Goal: Information Seeking & Learning: Learn about a topic

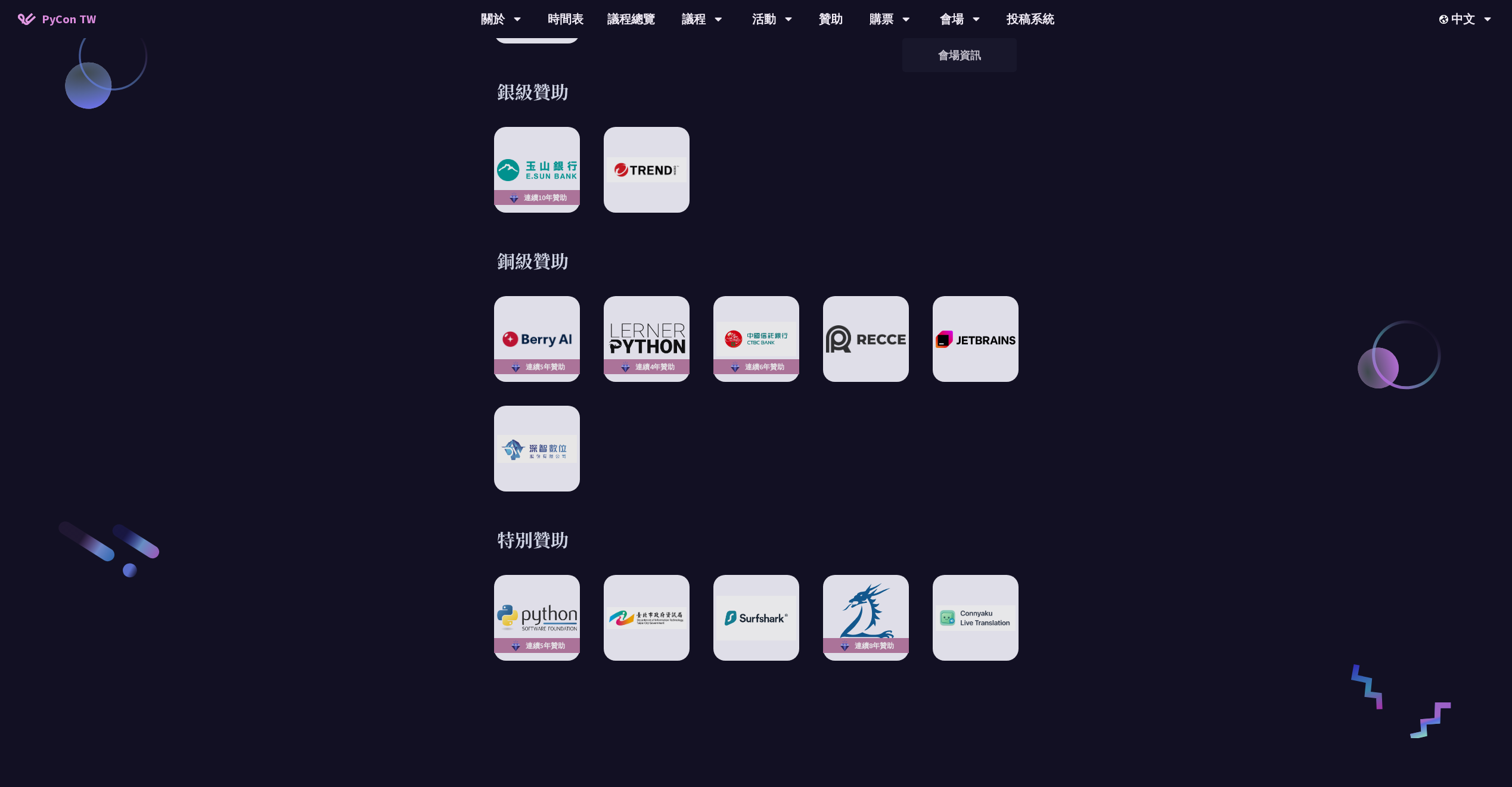
click at [588, 24] on link "時間表" at bounding box center [565, 19] width 59 height 38
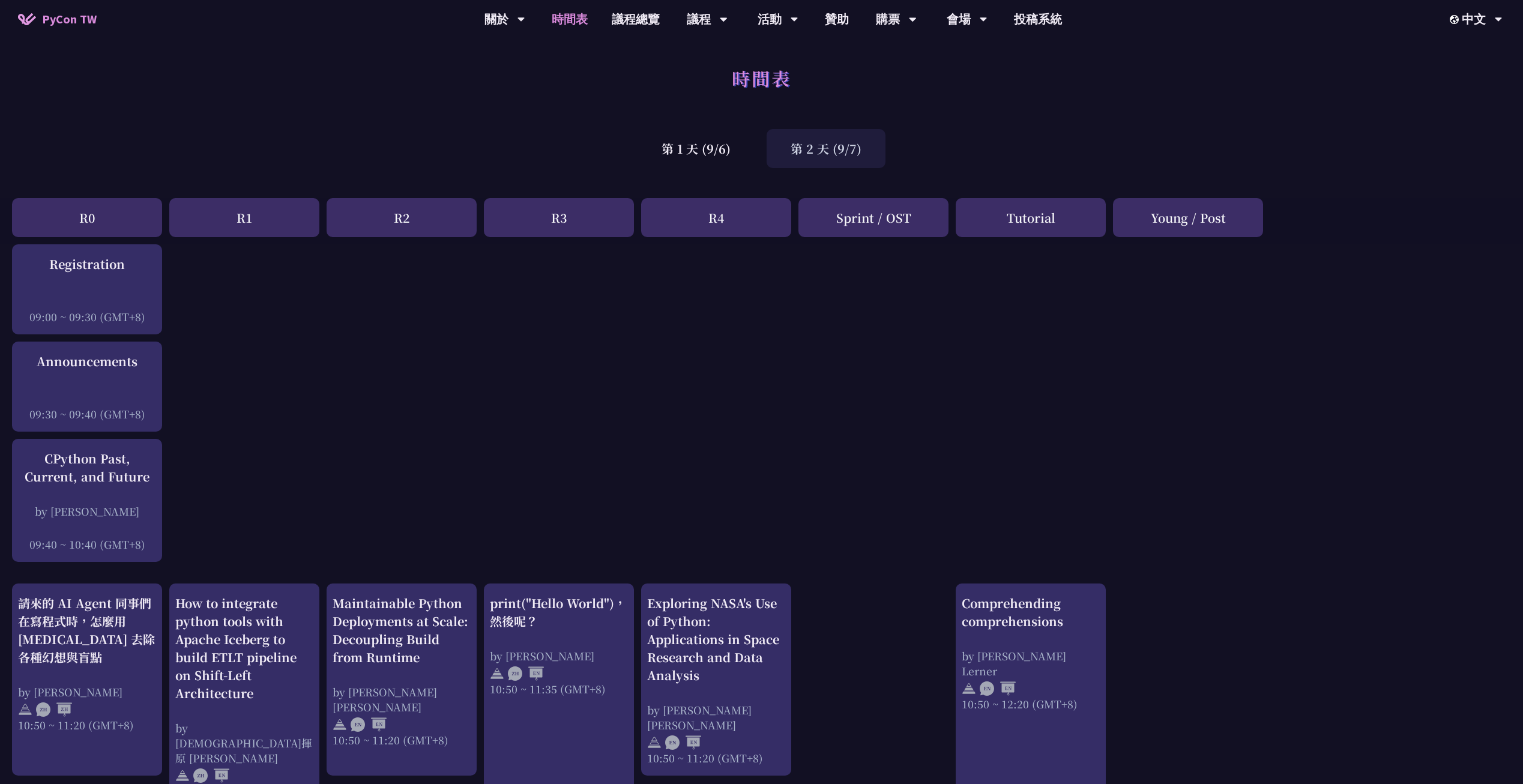
drag, startPoint x: 731, startPoint y: 72, endPoint x: 690, endPoint y: 77, distance: 41.3
click at [690, 77] on div "時間表" at bounding box center [761, 91] width 1523 height 63
click at [693, 134] on div "第 1 天 (9/6)" at bounding box center [696, 148] width 117 height 39
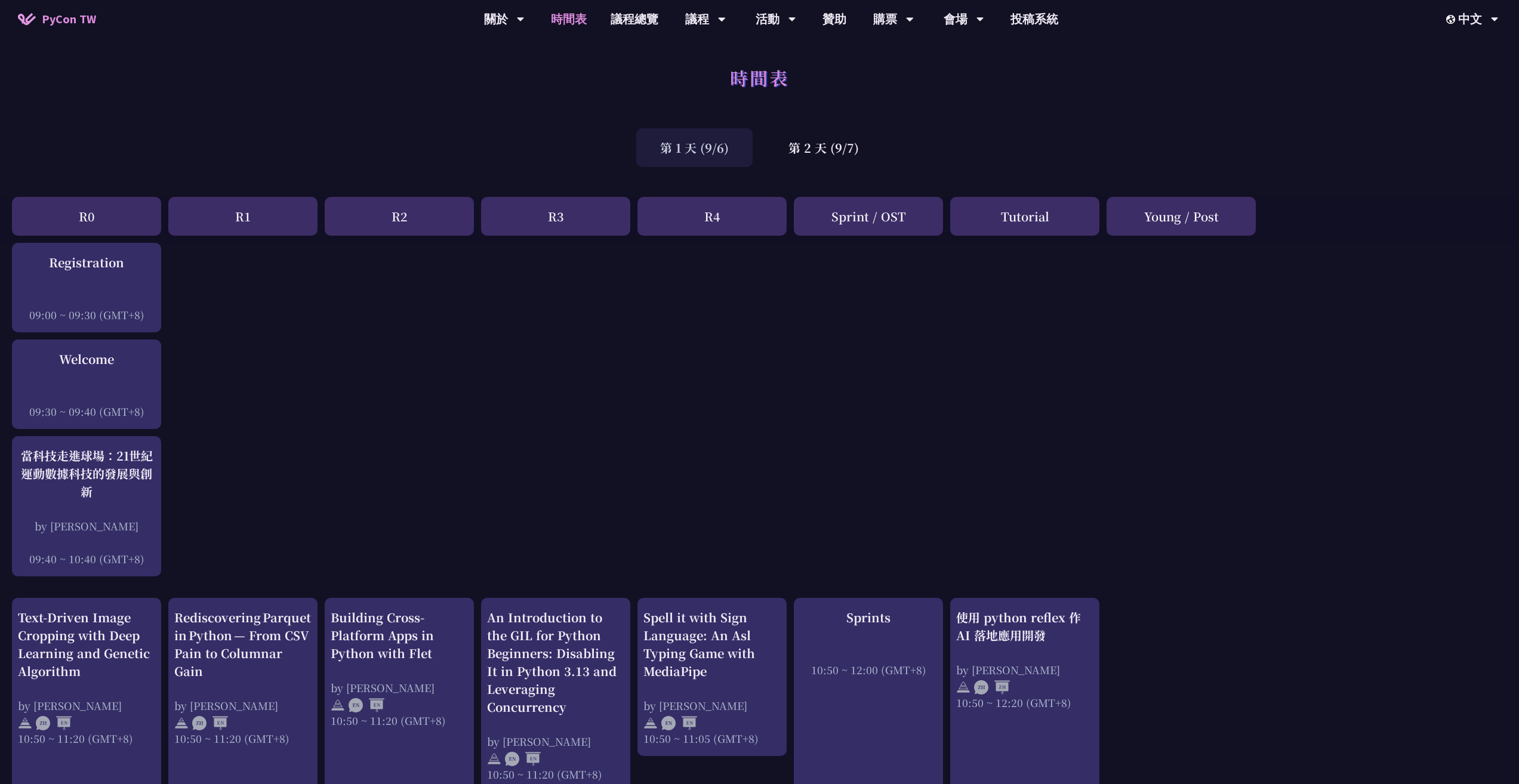
drag, startPoint x: 1067, startPoint y: 158, endPoint x: 1033, endPoint y: 151, distance: 34.7
click at [1033, 151] on div "第 1 天 (9/6) 第 2 天 (9/7)" at bounding box center [759, 147] width 1519 height 51
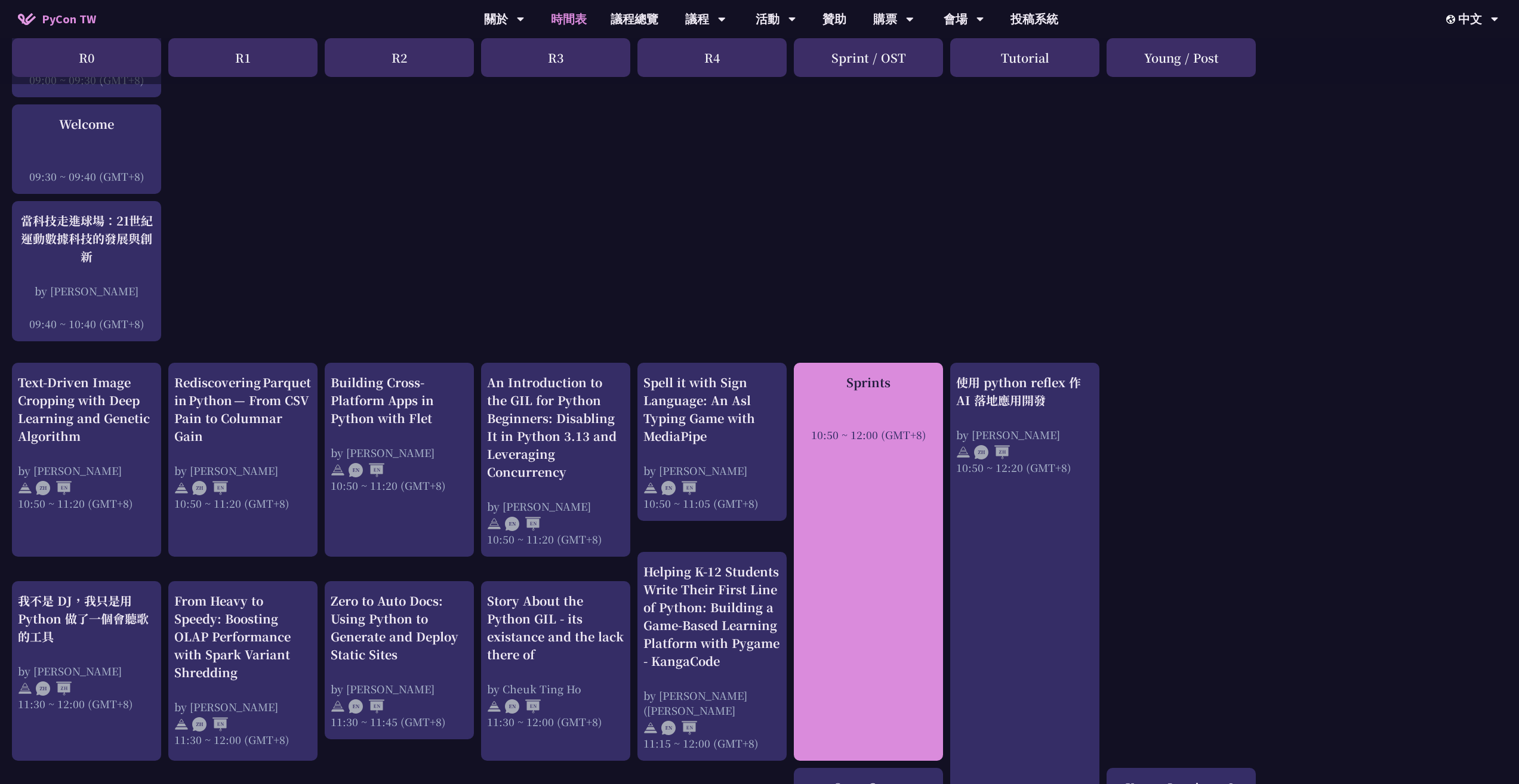
scroll to position [301, 0]
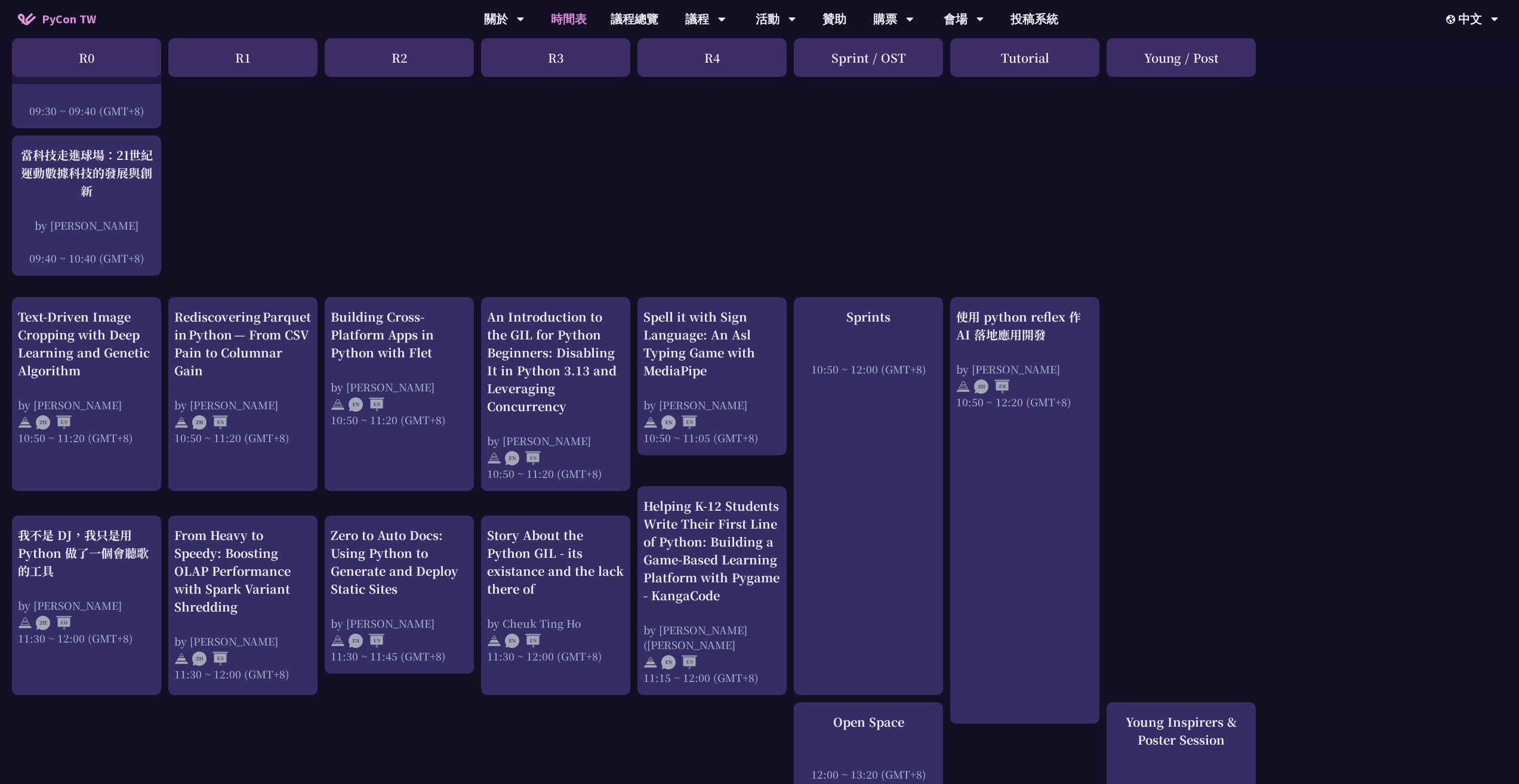
drag, startPoint x: 1012, startPoint y: 363, endPoint x: 984, endPoint y: 267, distance: 100.0
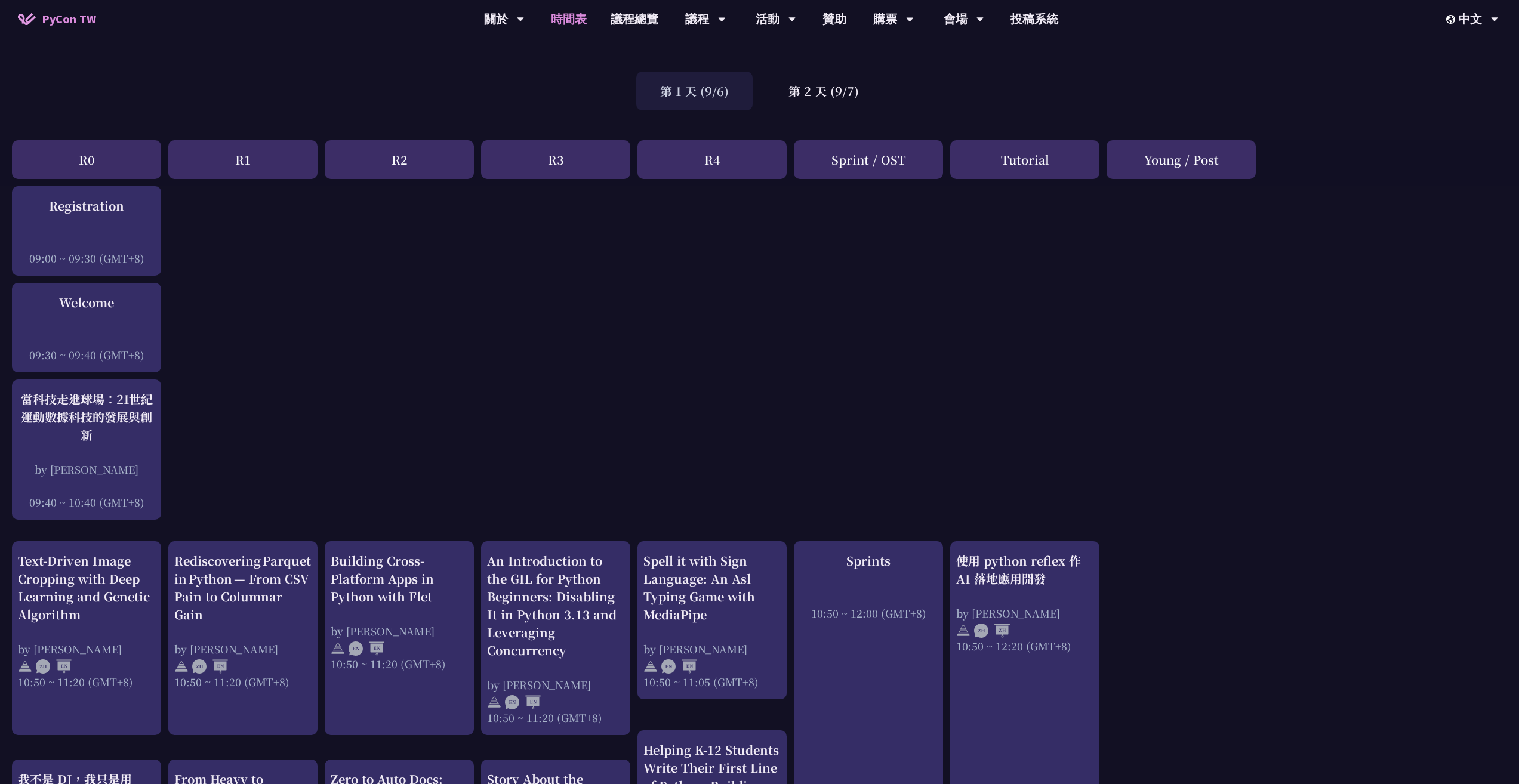
scroll to position [48, 0]
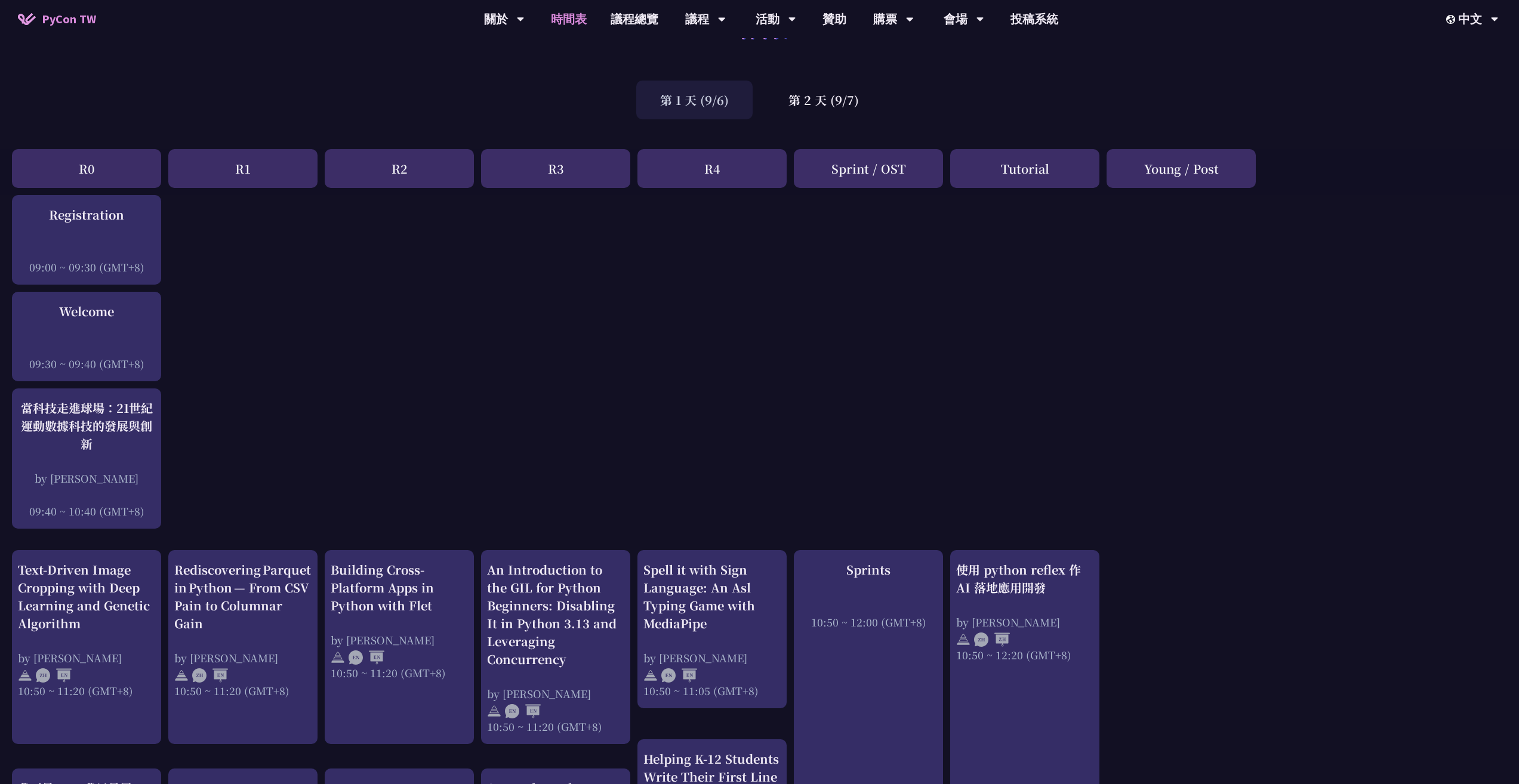
drag, startPoint x: 152, startPoint y: 177, endPoint x: 1307, endPoint y: 169, distance: 1155.0
click at [1307, 169] on div "R0 R1 R2 R3 R4 Sprint / OST Tutorial Young / Post" at bounding box center [759, 172] width 1519 height 46
click at [1229, 154] on div "Young / Post" at bounding box center [1181, 168] width 149 height 39
drag, startPoint x: 1104, startPoint y: 142, endPoint x: 1039, endPoint y: 136, distance: 65.3
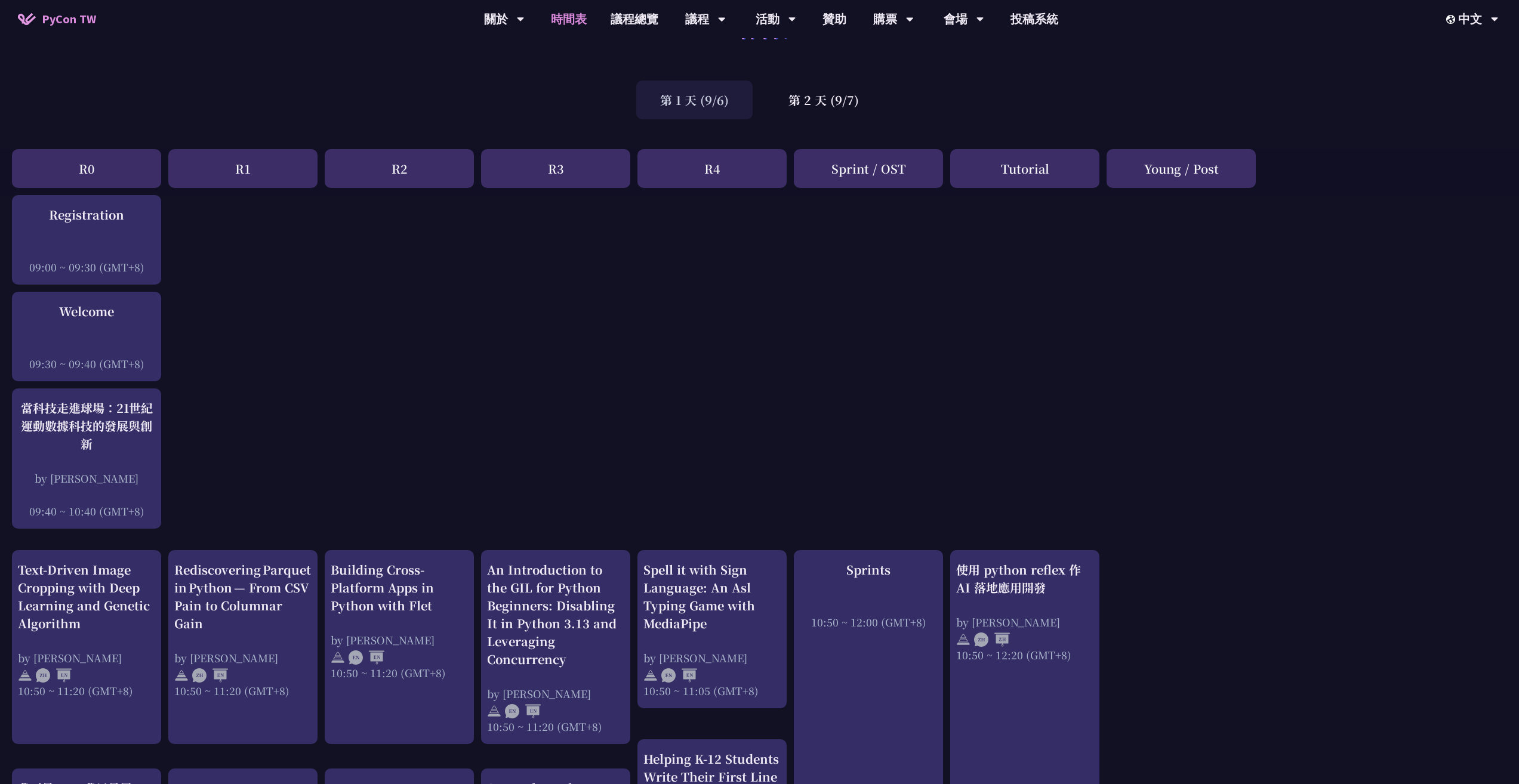
drag, startPoint x: 1181, startPoint y: 167, endPoint x: 1218, endPoint y: 166, distance: 37.0
click at [1216, 166] on div "Young / Post" at bounding box center [1181, 168] width 149 height 39
click at [1223, 169] on div "Young / Post" at bounding box center [1181, 168] width 149 height 39
drag, startPoint x: 1128, startPoint y: 136, endPoint x: 1137, endPoint y: 131, distance: 10.3
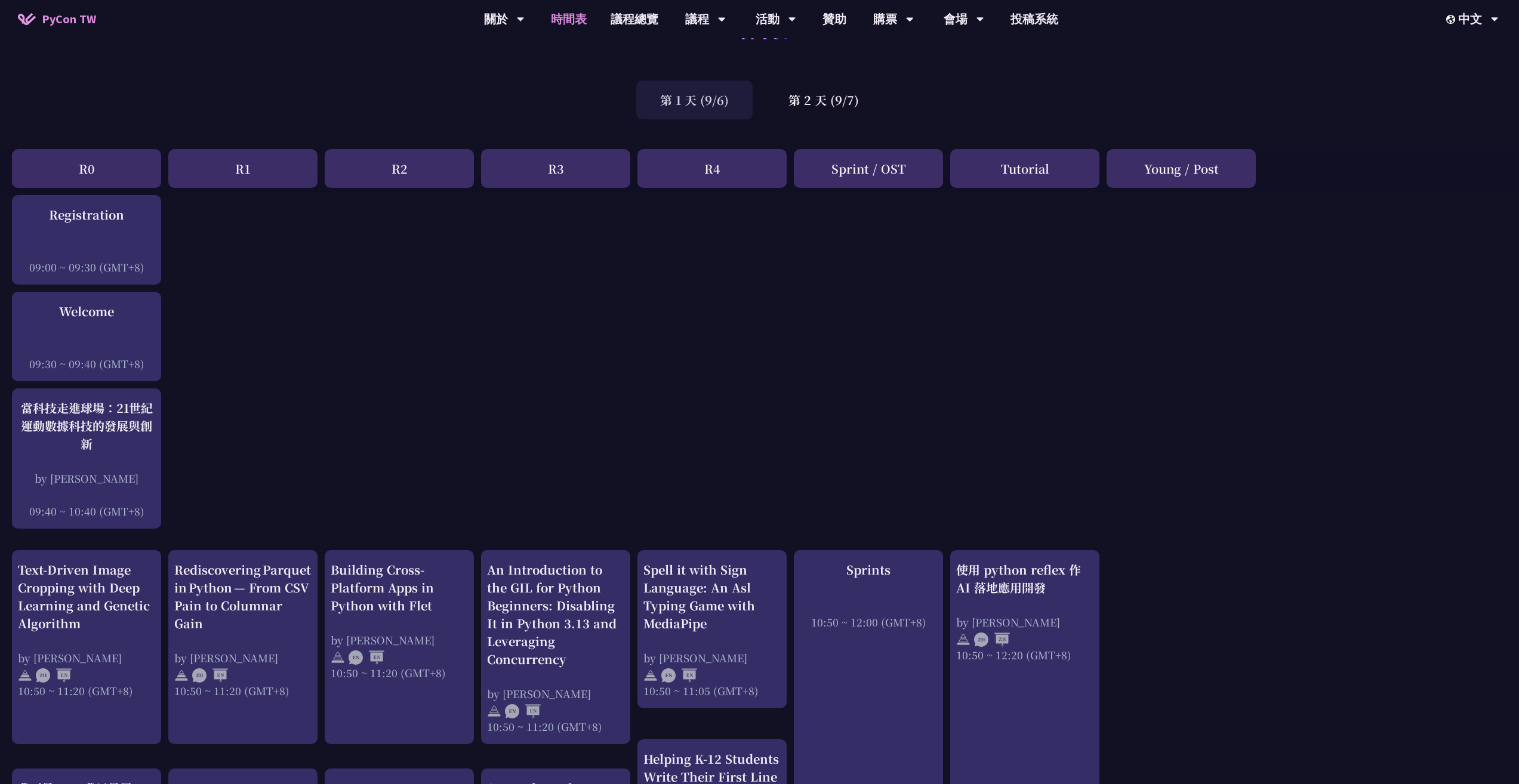
click at [1208, 171] on div "Young / Post" at bounding box center [1181, 168] width 149 height 39
drag, startPoint x: 1217, startPoint y: 173, endPoint x: 1223, endPoint y: 169, distance: 7.2
click at [1223, 169] on div "Young / Post" at bounding box center [1181, 168] width 149 height 39
drag, startPoint x: 1212, startPoint y: 175, endPoint x: 1240, endPoint y: 170, distance: 28.4
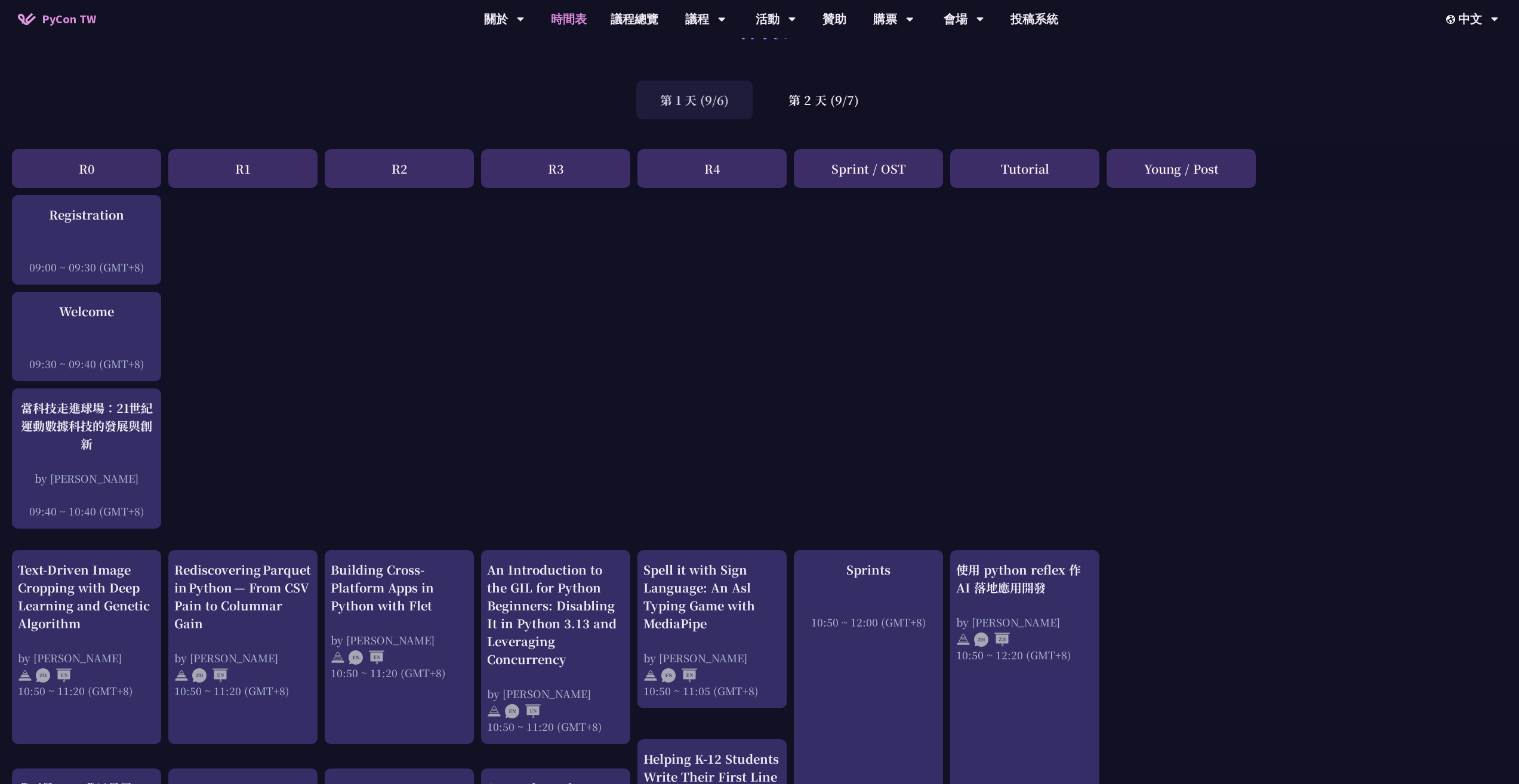
click at [1240, 170] on div "Young / Post" at bounding box center [1181, 168] width 149 height 39
click at [825, 105] on div "第 2 天 (9/7)" at bounding box center [823, 100] width 118 height 39
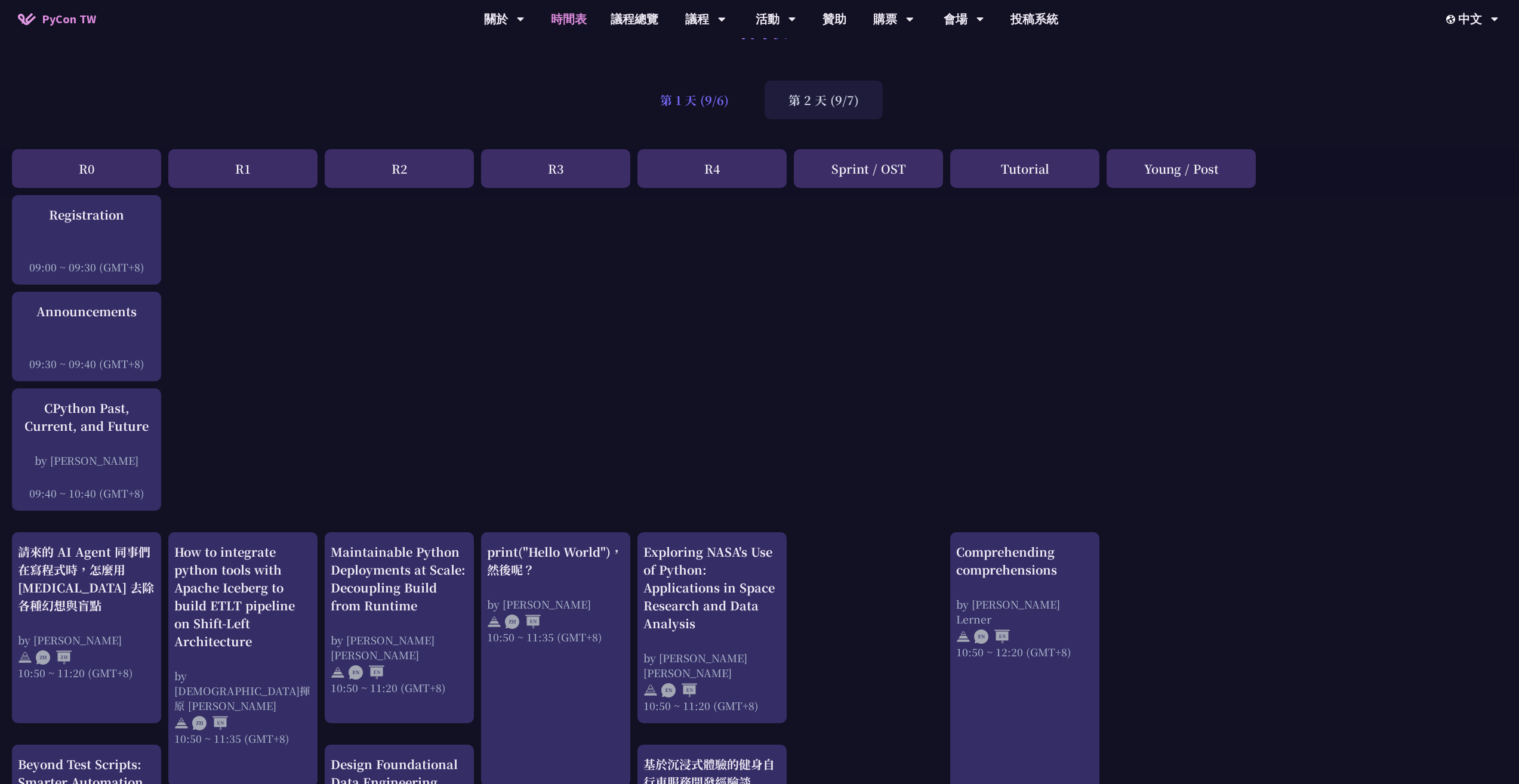
click at [741, 104] on div "第 1 天 (9/6)" at bounding box center [694, 100] width 116 height 39
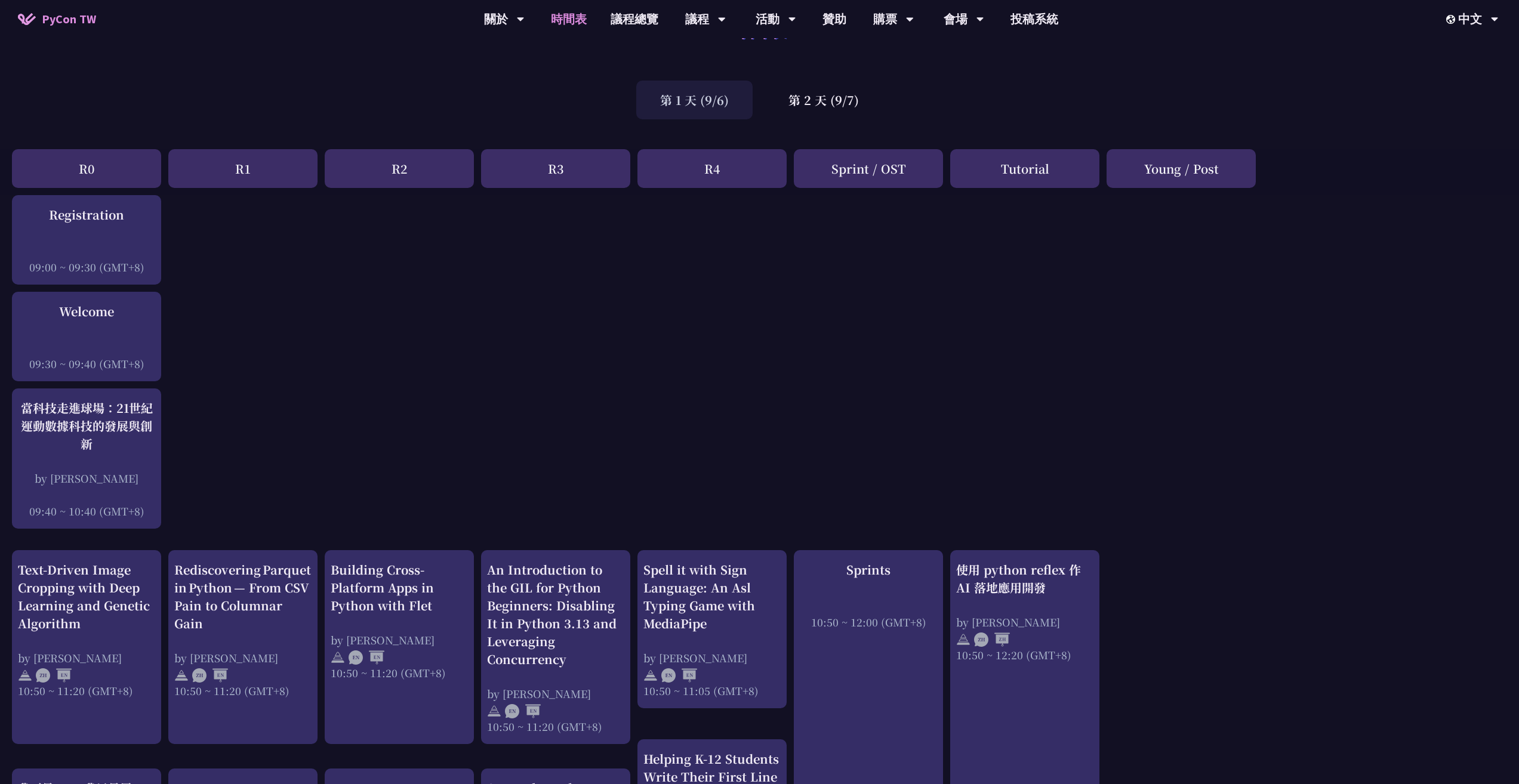
drag, startPoint x: 976, startPoint y: 143, endPoint x: 926, endPoint y: 153, distance: 51.0
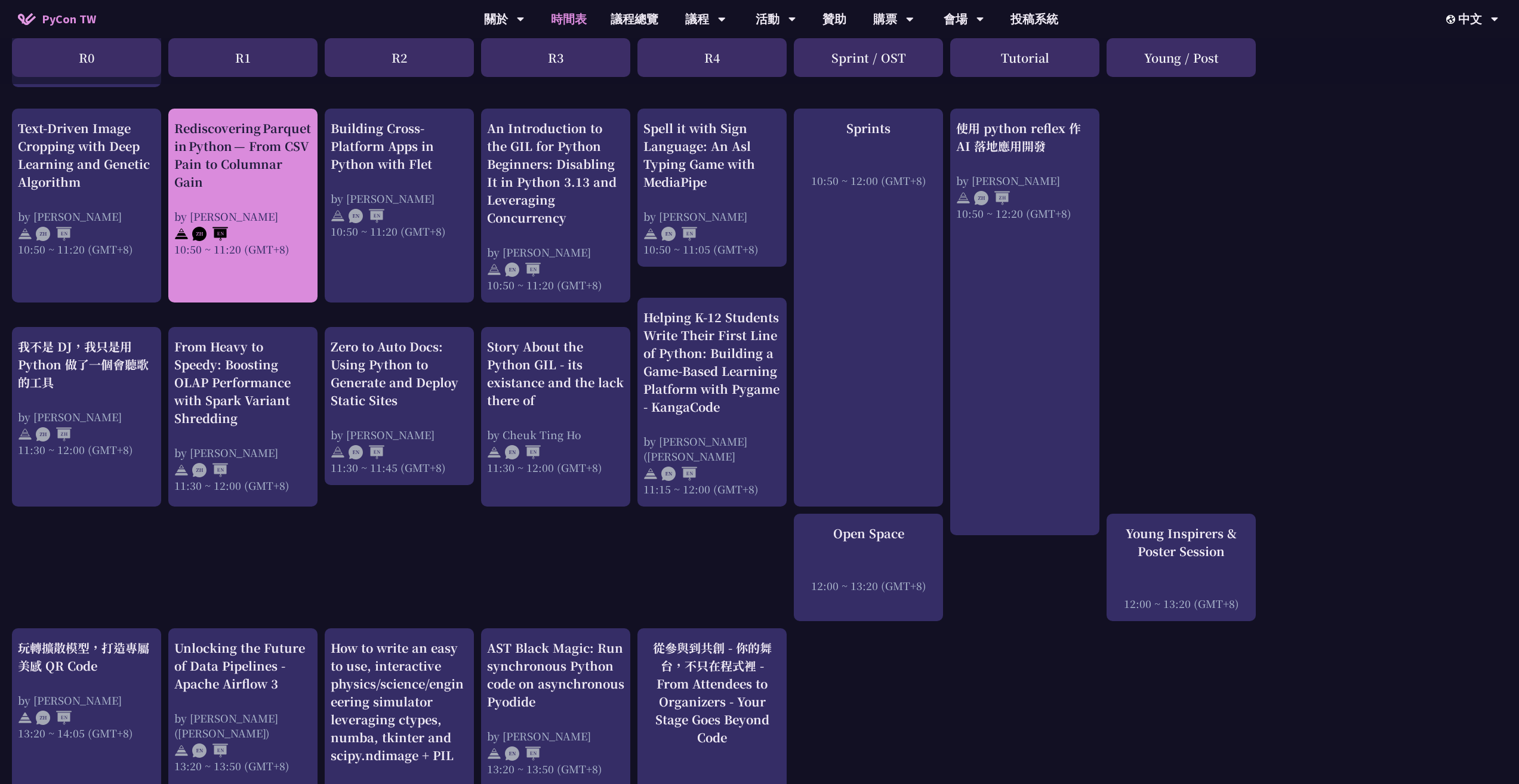
scroll to position [487, 0]
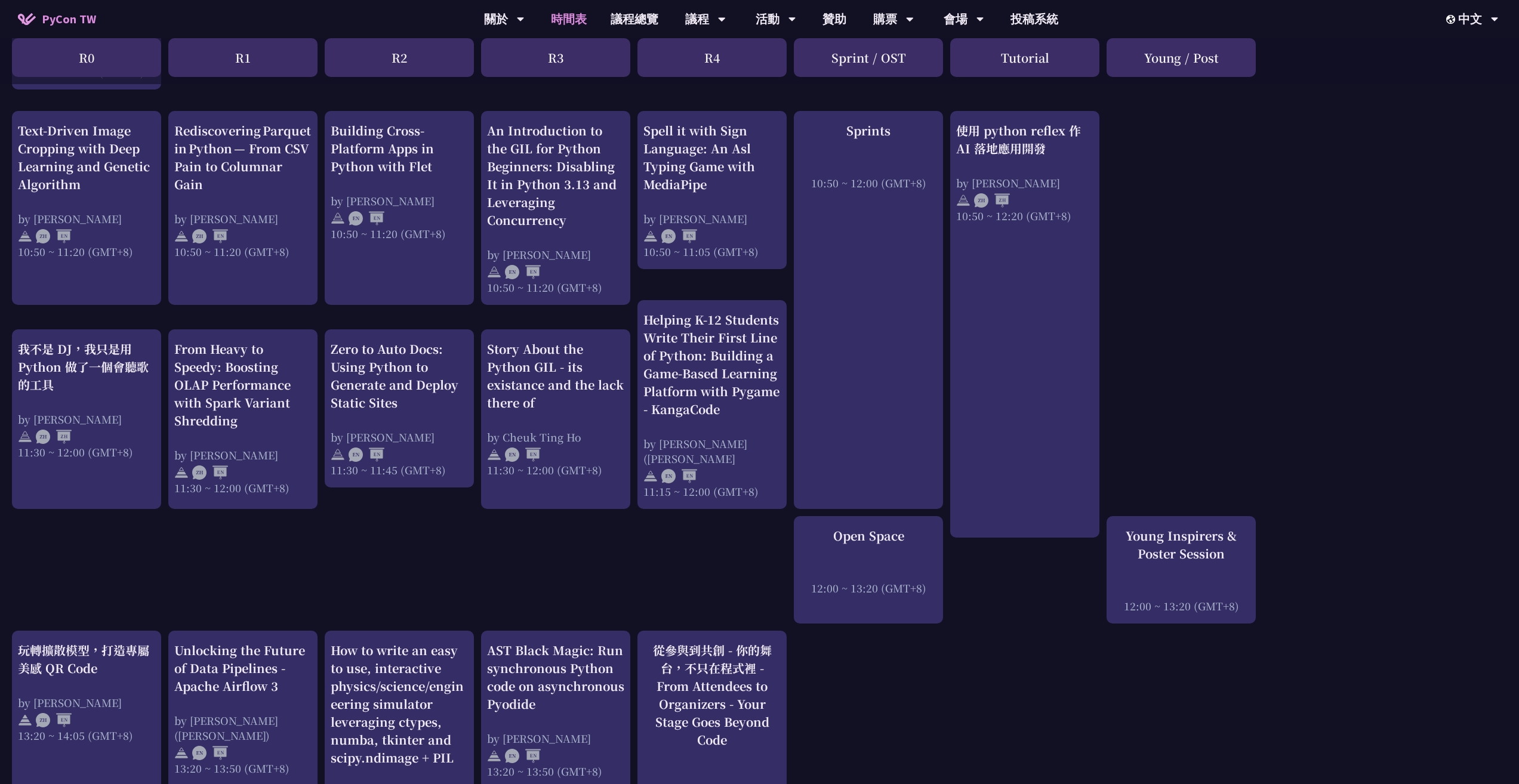
click at [490, 316] on div "An Introduction to the GIL for Python Beginners: Disabling It in Python 3.13 an…" at bounding box center [759, 739] width 1519 height 1966
drag, startPoint x: 639, startPoint y: 272, endPoint x: 686, endPoint y: 290, distance: 50.3
click at [635, 274] on div "An Introduction to the GIL for Python Beginners: Disabling It in Python 3.13 an…" at bounding box center [759, 739] width 1519 height 1966
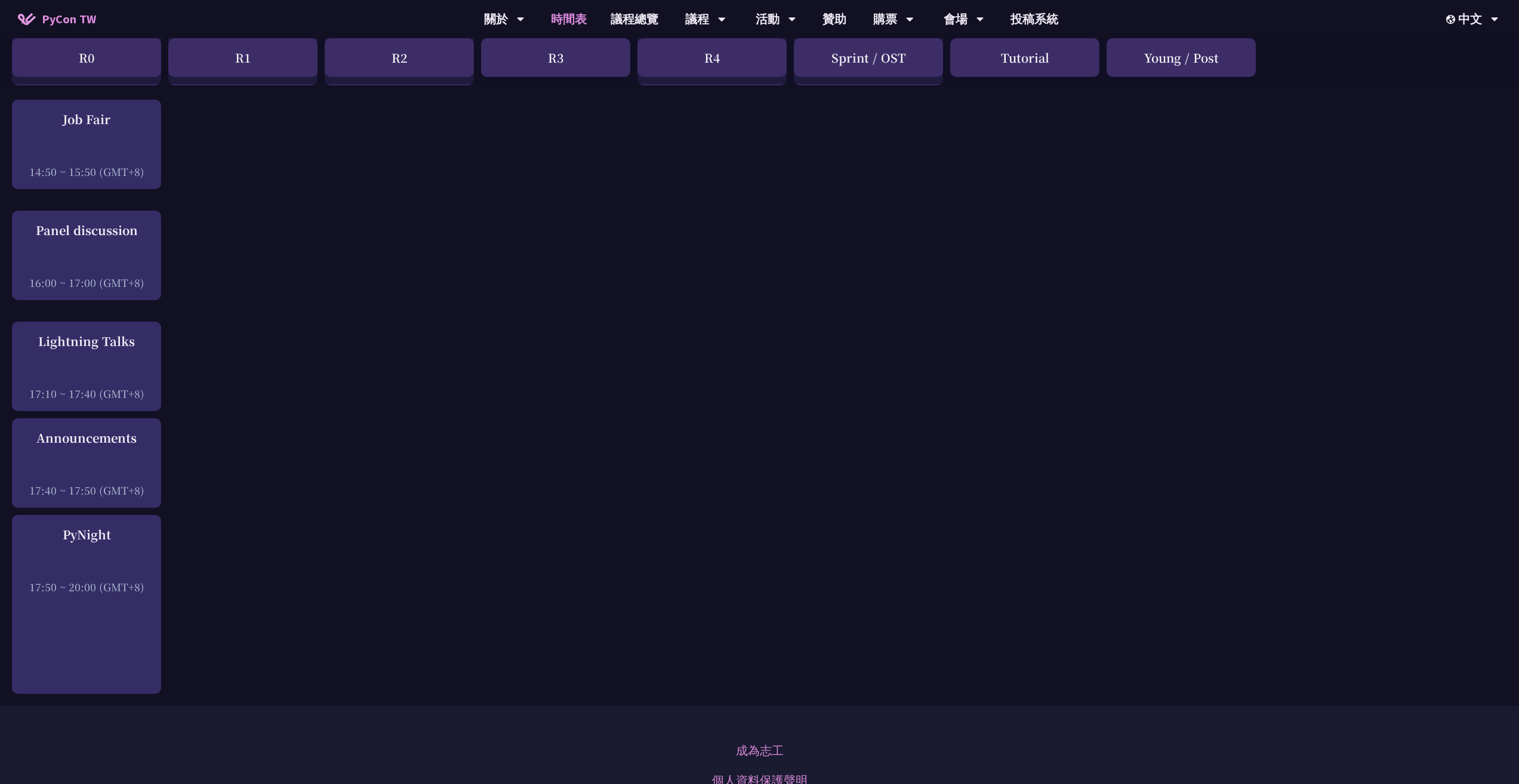
scroll to position [1541, 0]
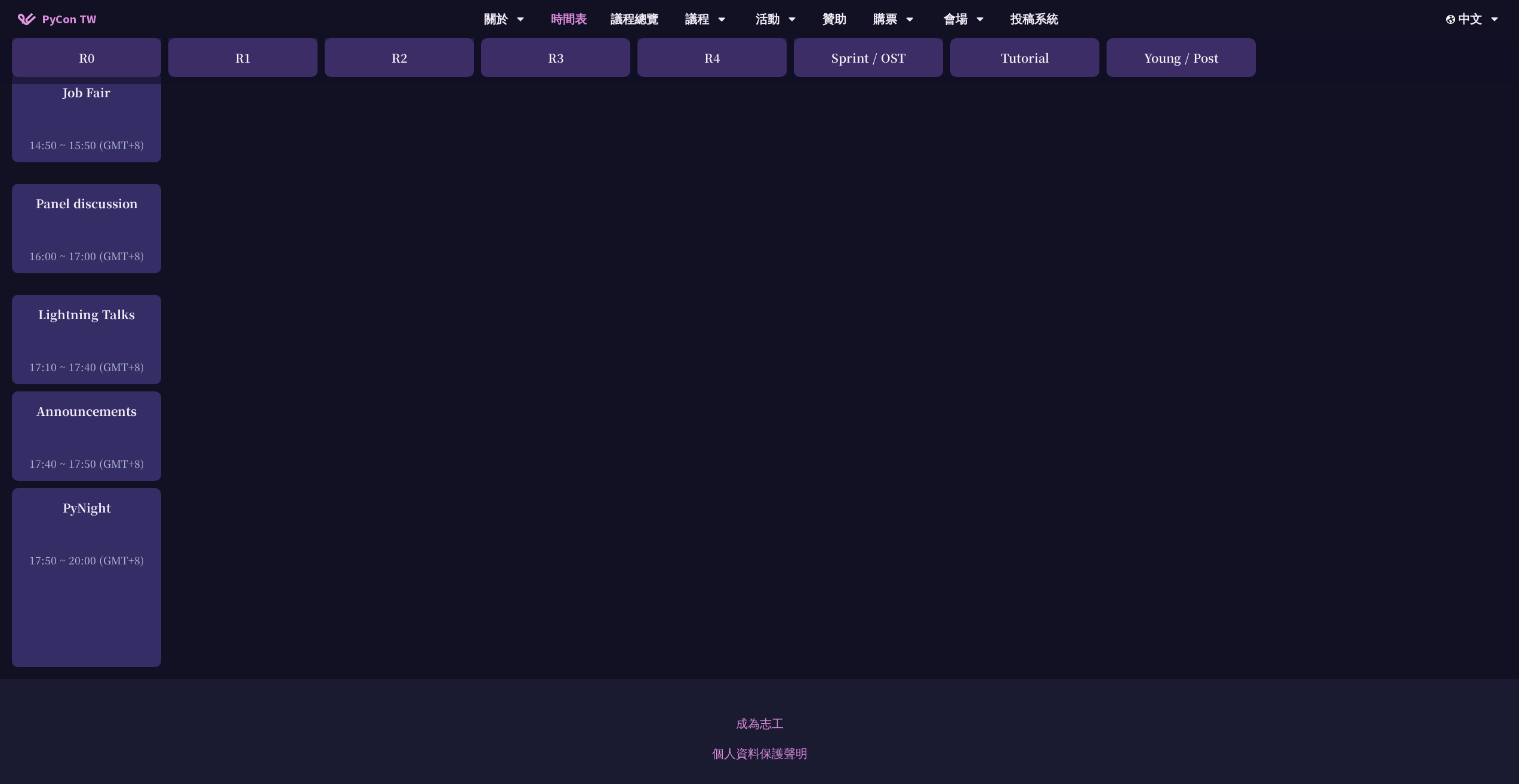
drag, startPoint x: 853, startPoint y: 257, endPoint x: 739, endPoint y: 262, distance: 114.1
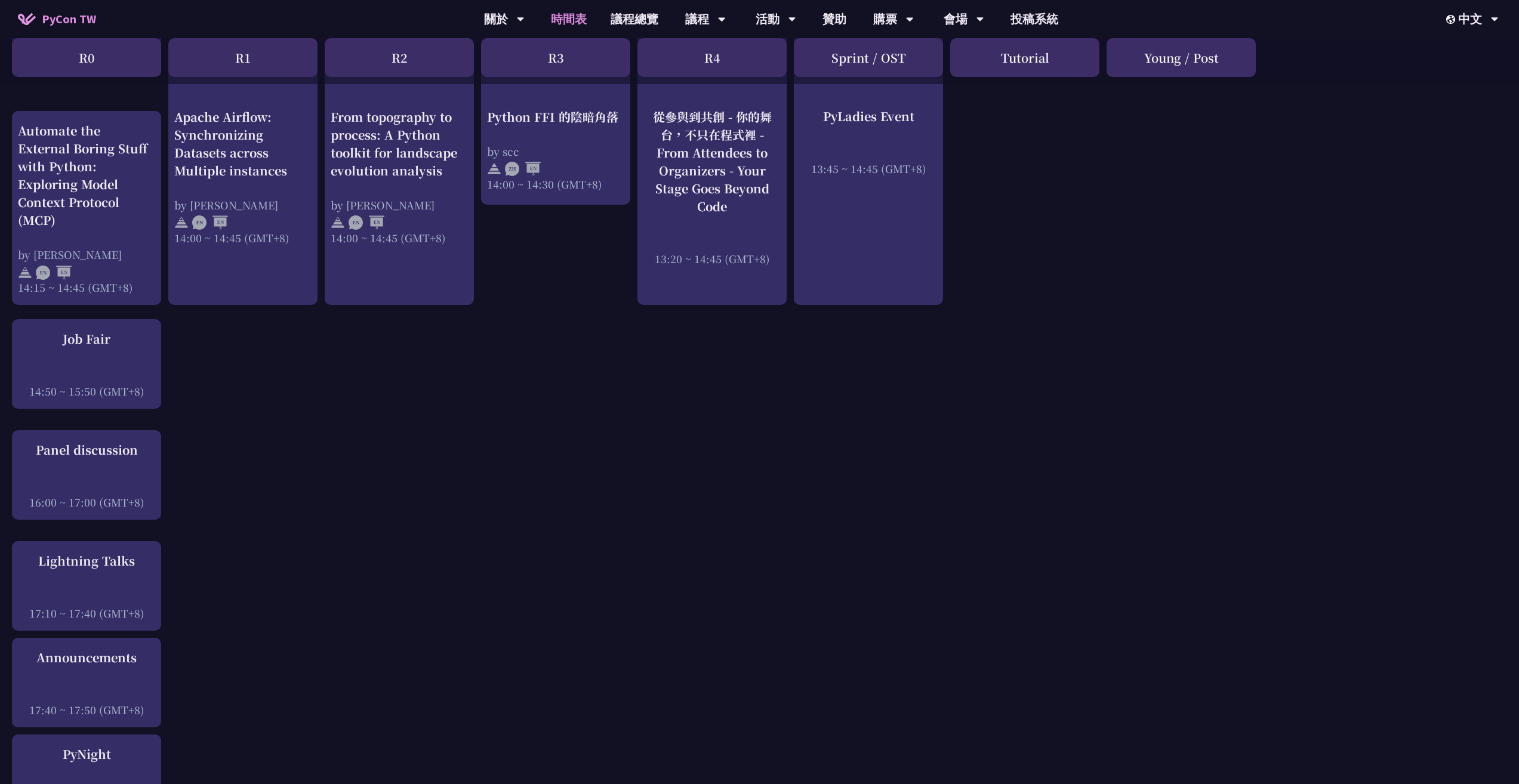
scroll to position [1326, 0]
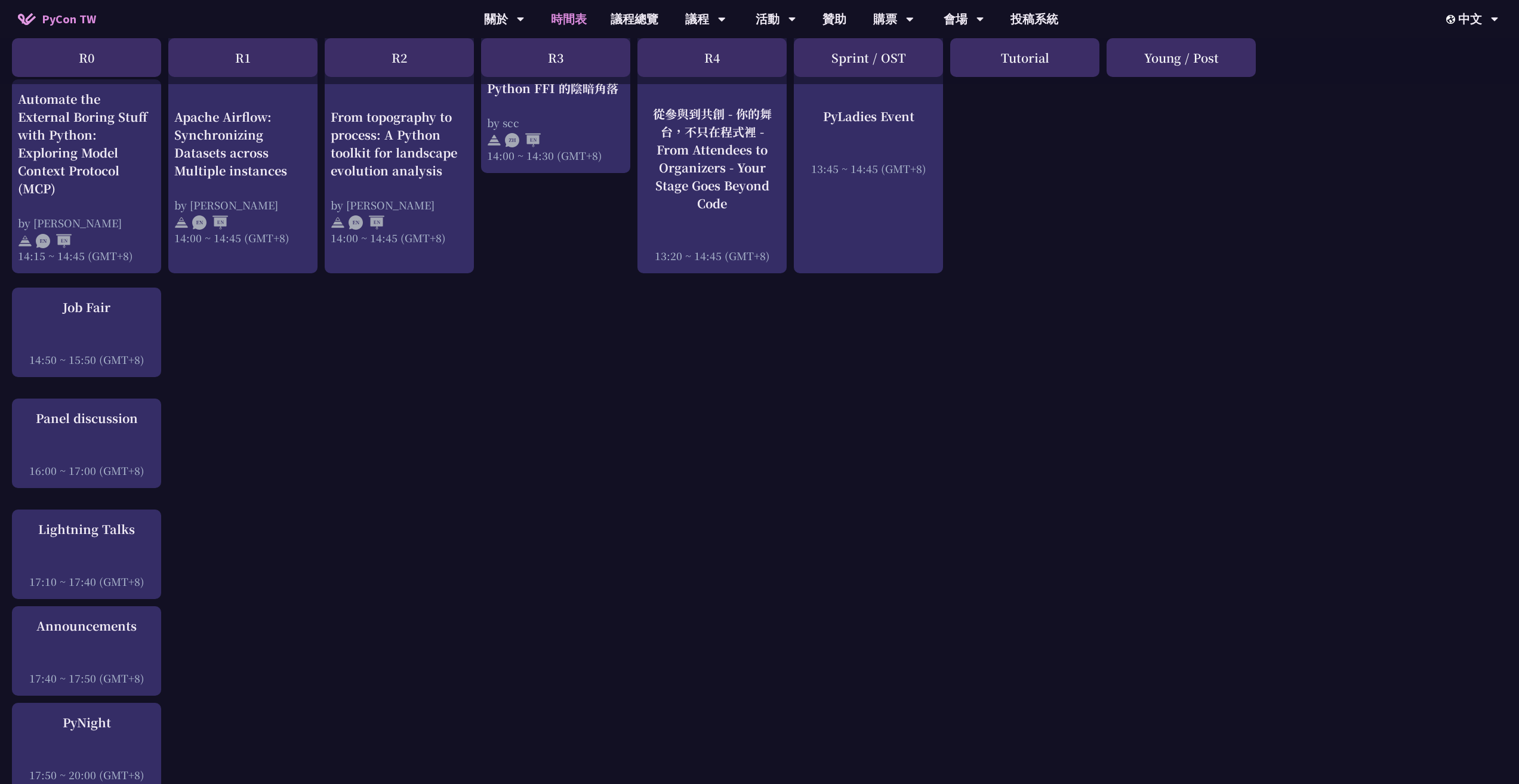
drag, startPoint x: 842, startPoint y: 97, endPoint x: 1286, endPoint y: 195, distance: 454.7
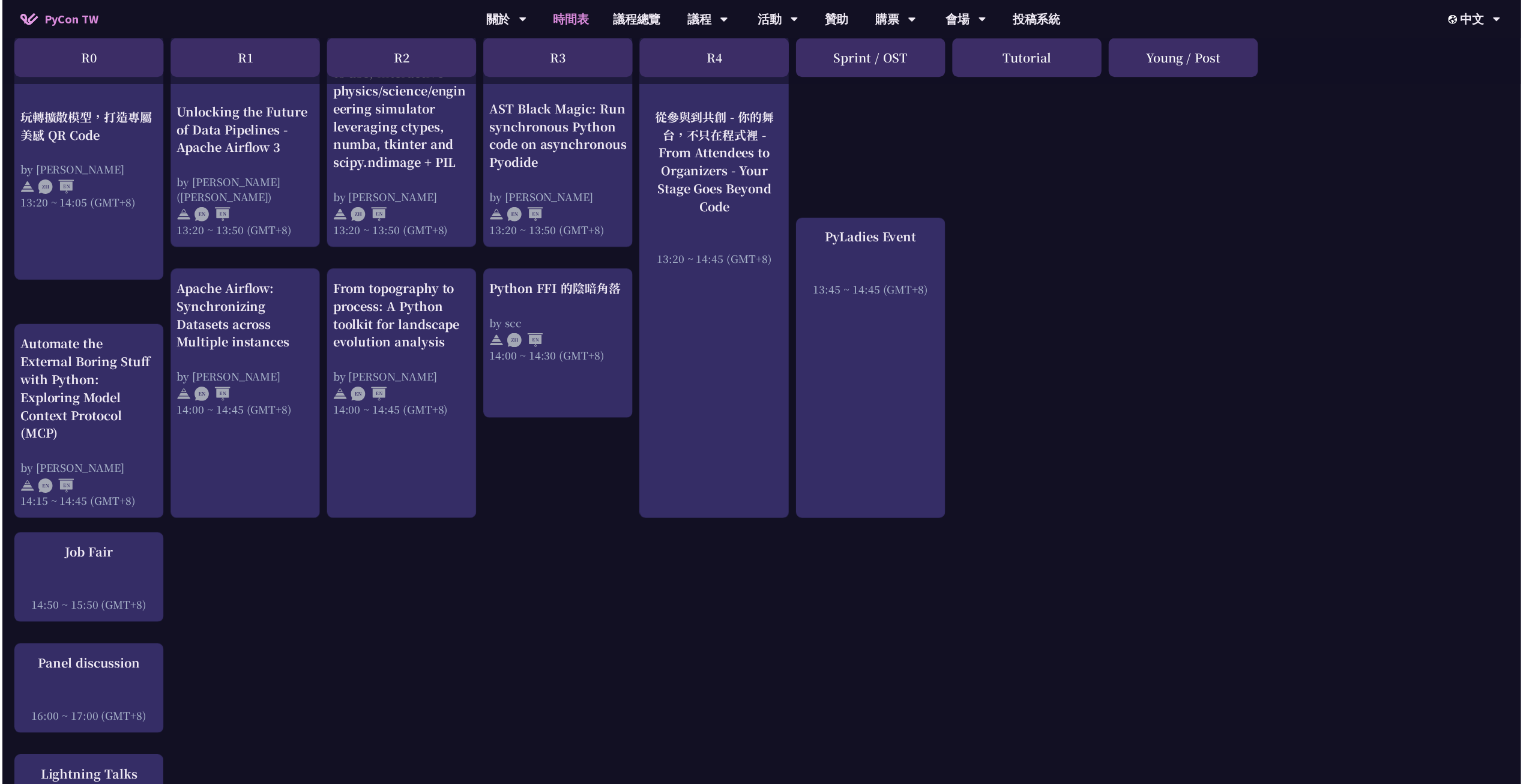
scroll to position [1037, 0]
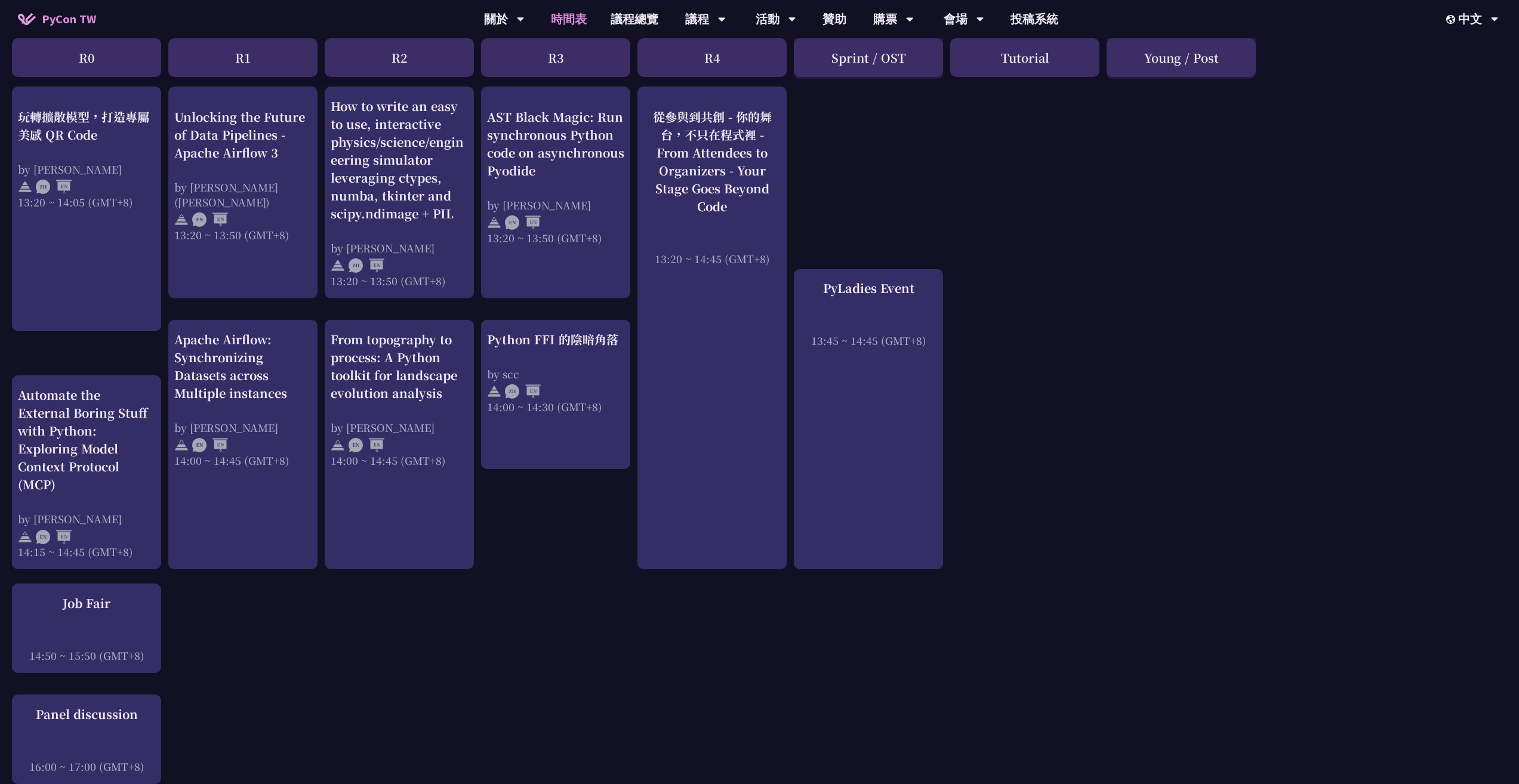
drag, startPoint x: 990, startPoint y: 44, endPoint x: 1325, endPoint y: 97, distance: 339.2
click at [1325, 97] on div "R0 R1 R2 R3 R4 Sprint / OST Tutorial Young / Post An Introduction to the GIL fo…" at bounding box center [759, 172] width 1519 height 2011
drag, startPoint x: 1142, startPoint y: 35, endPoint x: 1044, endPoint y: 95, distance: 114.9
click at [1044, 95] on div "PyCon TW 關於 PyCon [GEOGRAPHIC_DATA] 研討會歷史 在地社群 行為準則 時間表 議程總覽 議程 主題演講 一般演講 專業課程 …" at bounding box center [759, 285] width 1519 height 2633
drag, startPoint x: 991, startPoint y: 52, endPoint x: 964, endPoint y: 54, distance: 27.1
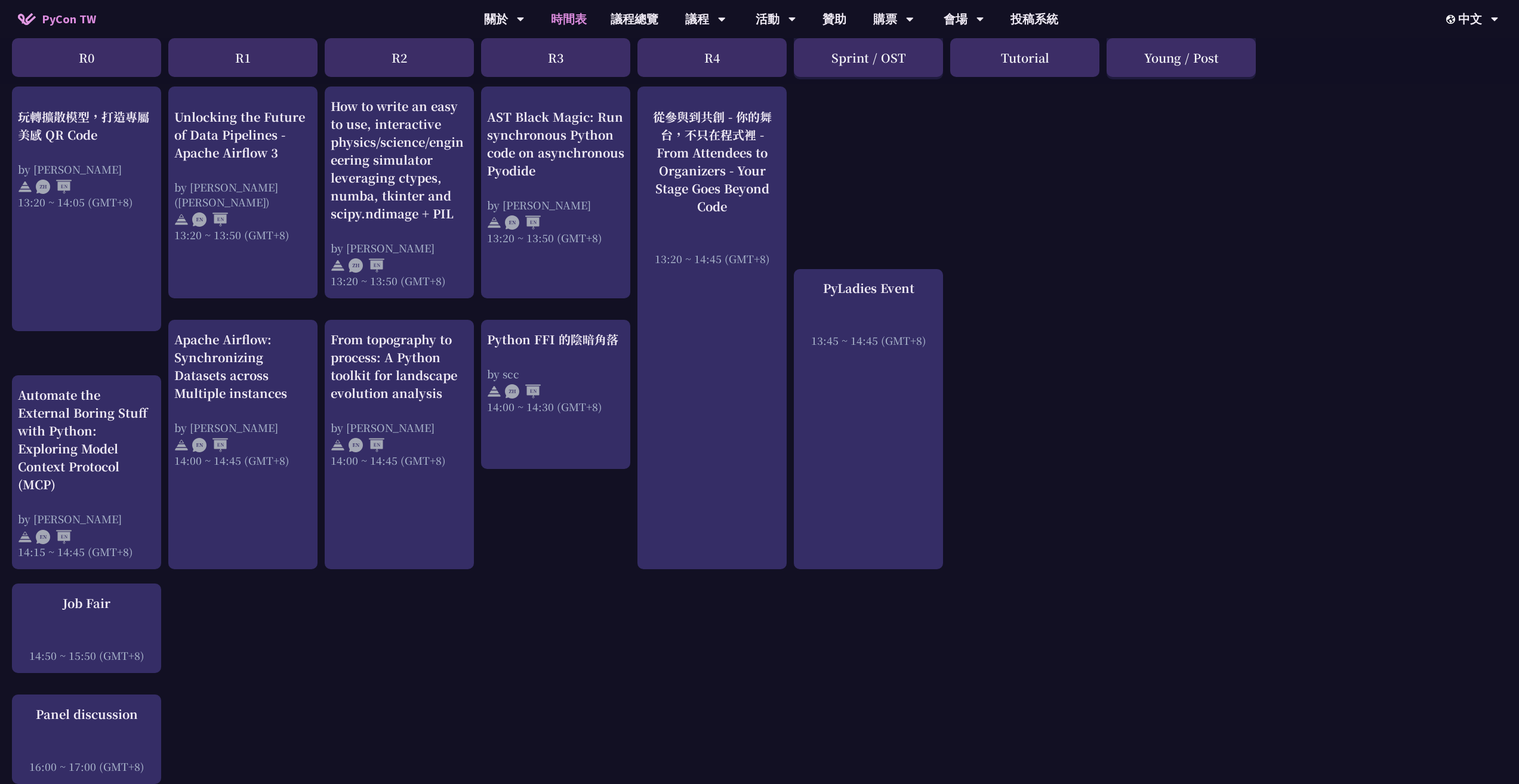
click at [964, 54] on div "Tutorial" at bounding box center [1025, 57] width 149 height 39
click at [1238, 112] on div "An Introduction to the GIL for Python Beginners: Disabling It in Python 3.13 an…" at bounding box center [759, 195] width 1519 height 1966
